Goal: Task Accomplishment & Management: Manage account settings

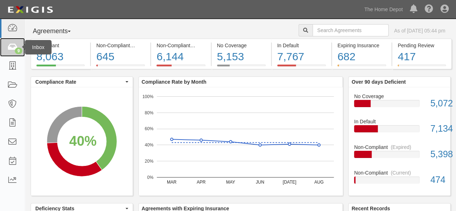
click at [17, 48] on div "9" at bounding box center [19, 51] width 8 height 6
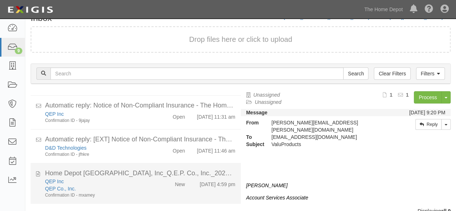
scroll to position [27, 0]
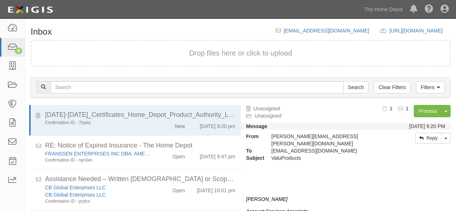
scroll to position [27, 0]
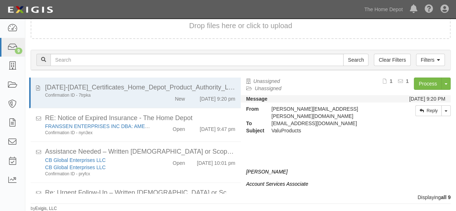
scroll to position [227, 0]
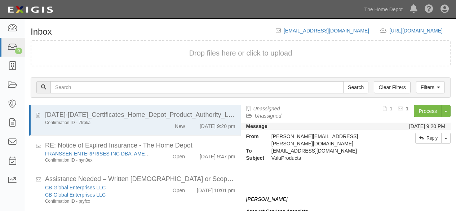
scroll to position [27, 0]
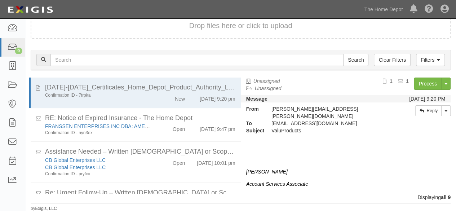
scroll to position [227, 0]
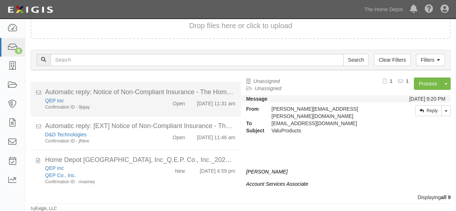
scroll to position [227, 0]
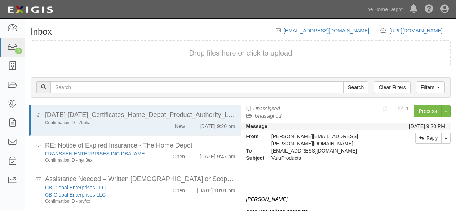
scroll to position [27, 0]
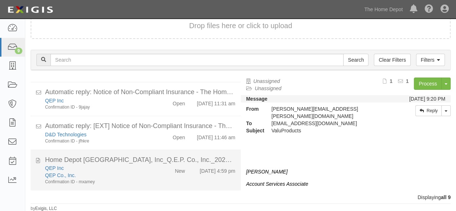
scroll to position [227, 0]
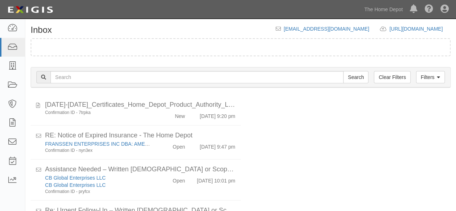
scroll to position [27, 0]
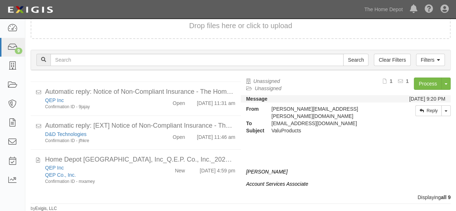
scroll to position [227, 0]
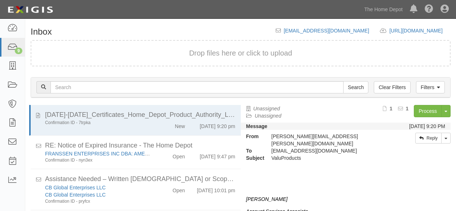
scroll to position [27, 0]
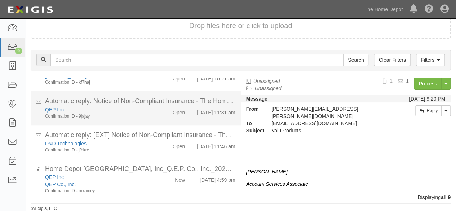
scroll to position [227, 0]
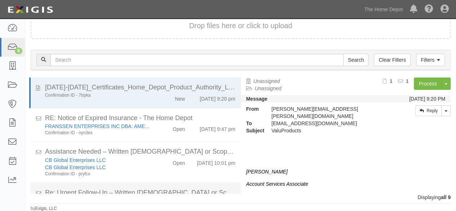
scroll to position [227, 0]
